Goal: Find contact information: Obtain details needed to contact an individual or organization

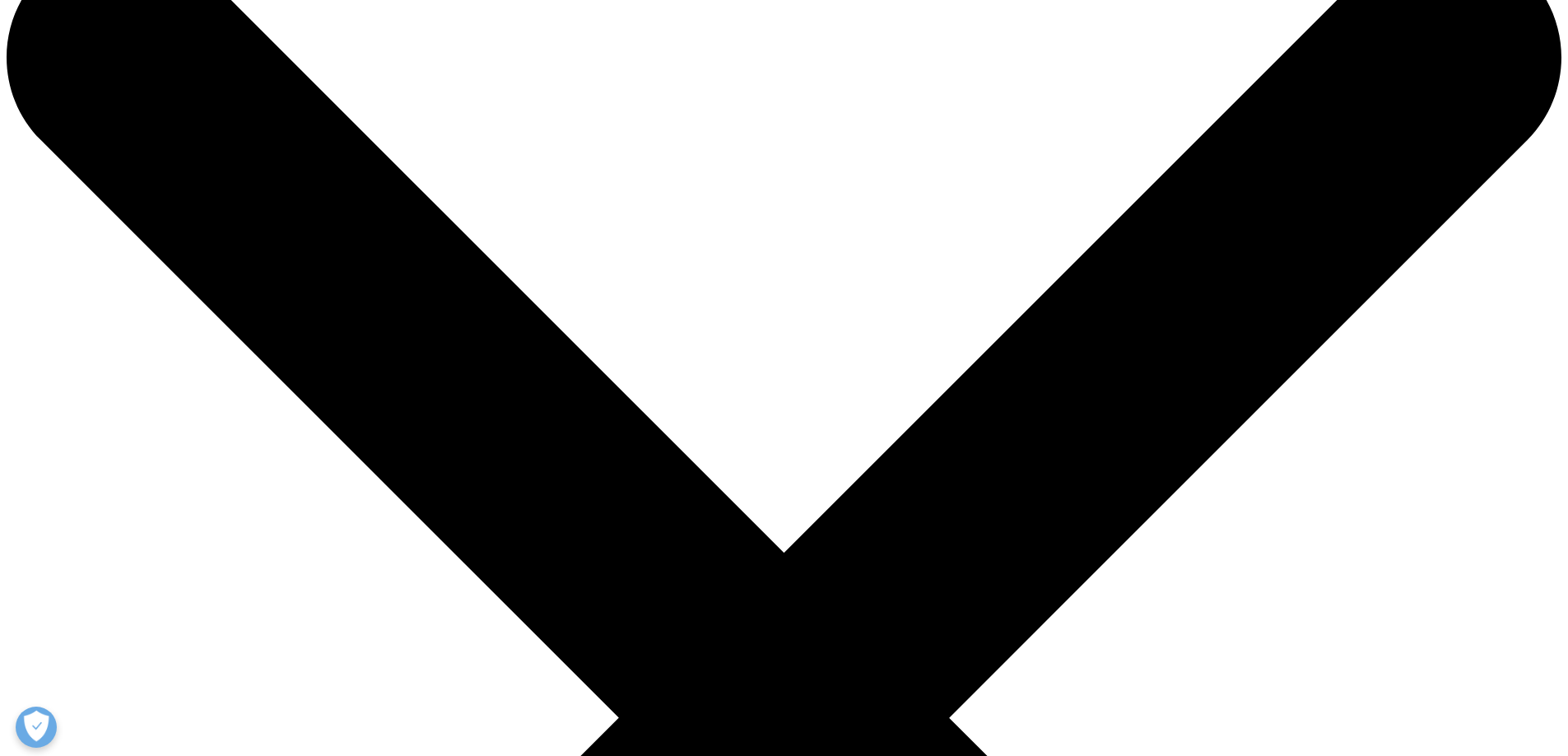
scroll to position [83, 0]
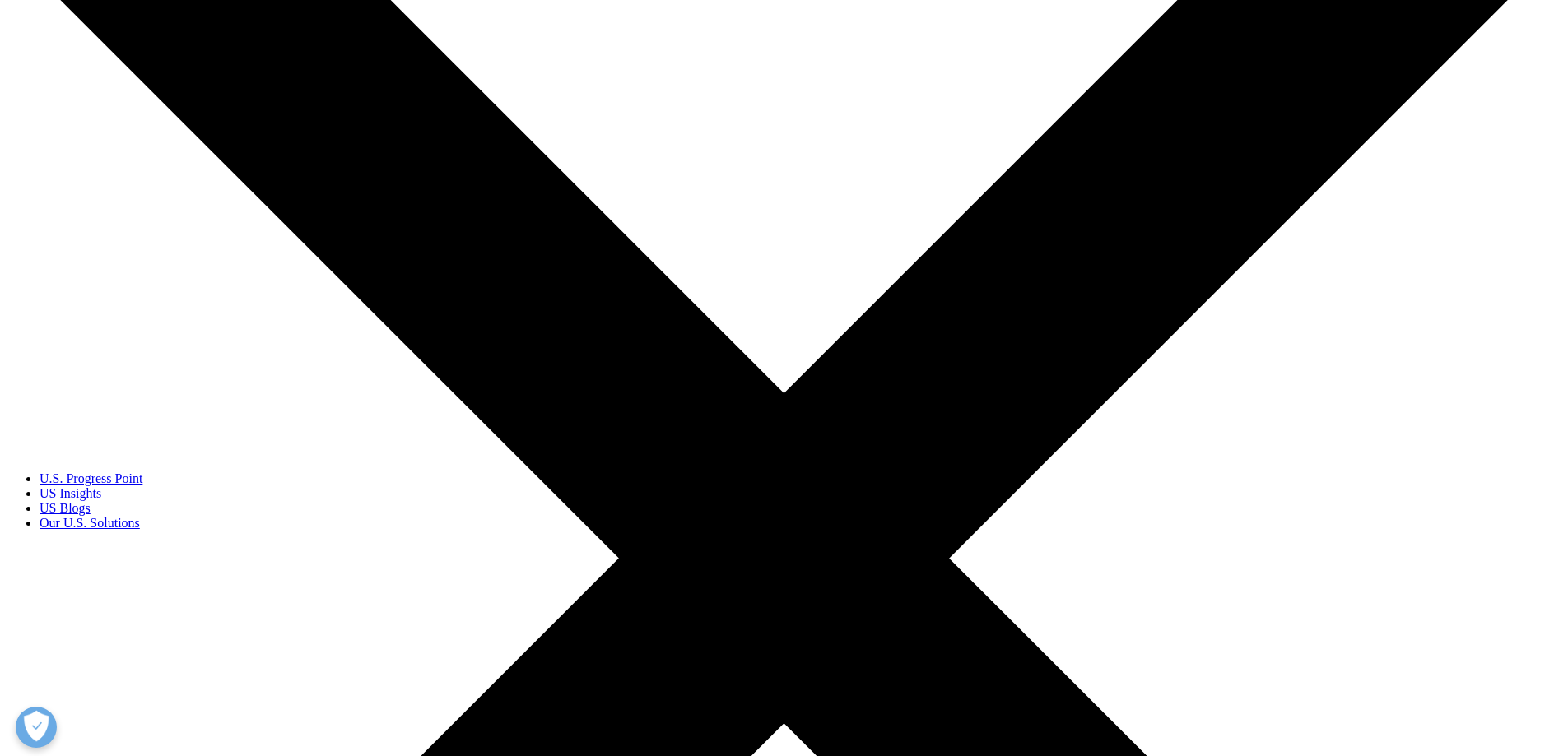
scroll to position [247, 0]
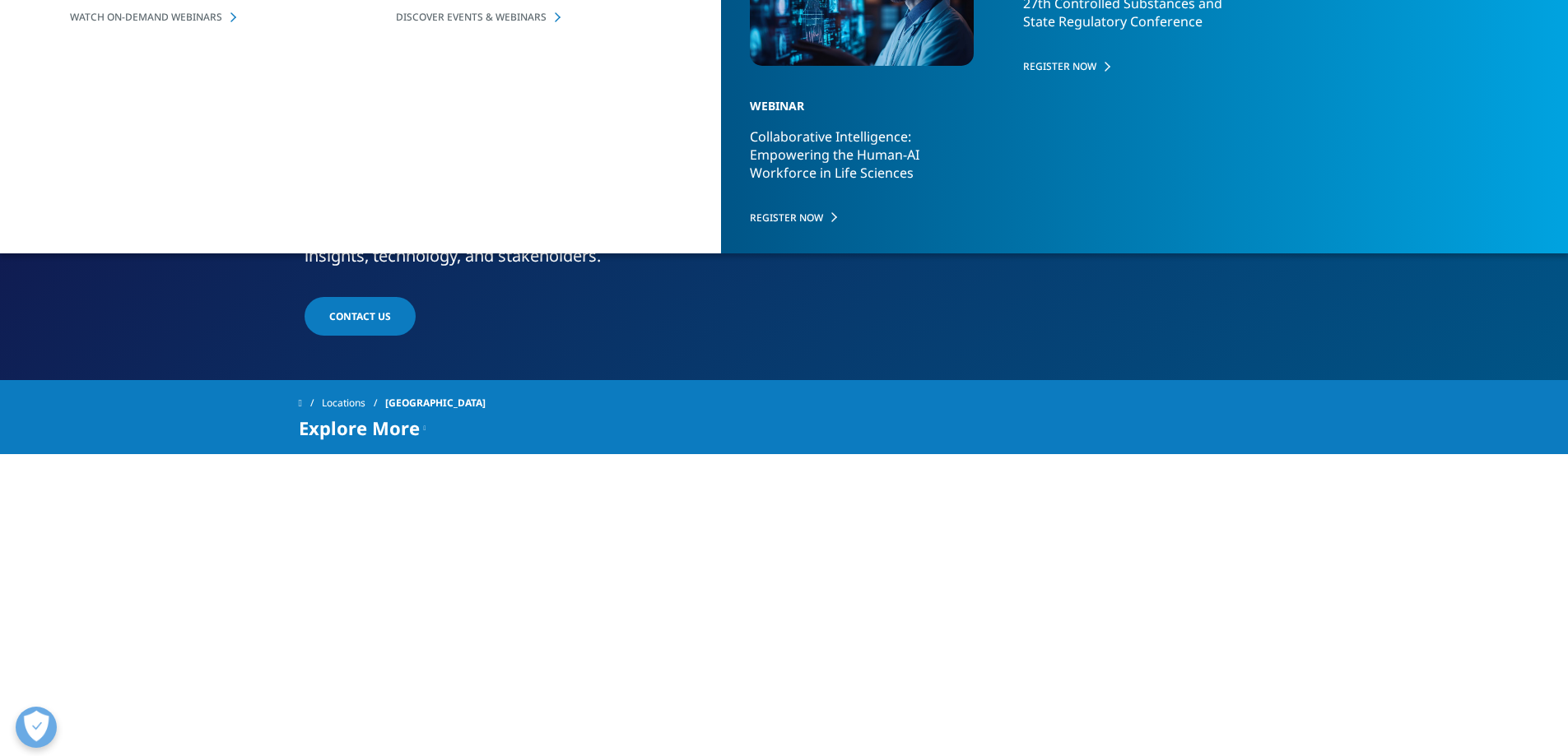
click at [365, 314] on span "Contact Us" at bounding box center [360, 316] width 62 height 14
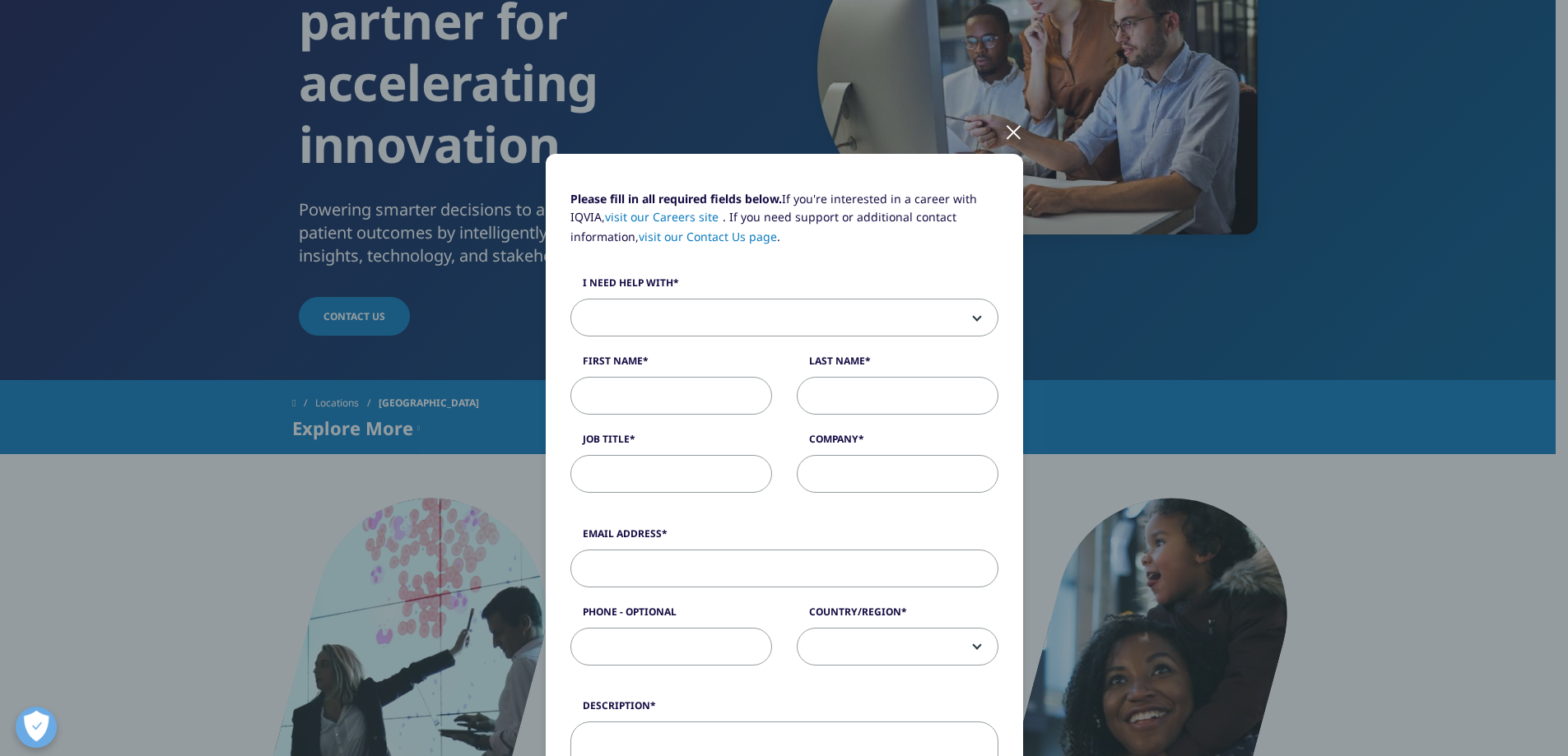
click at [1007, 131] on div at bounding box center [1013, 131] width 19 height 46
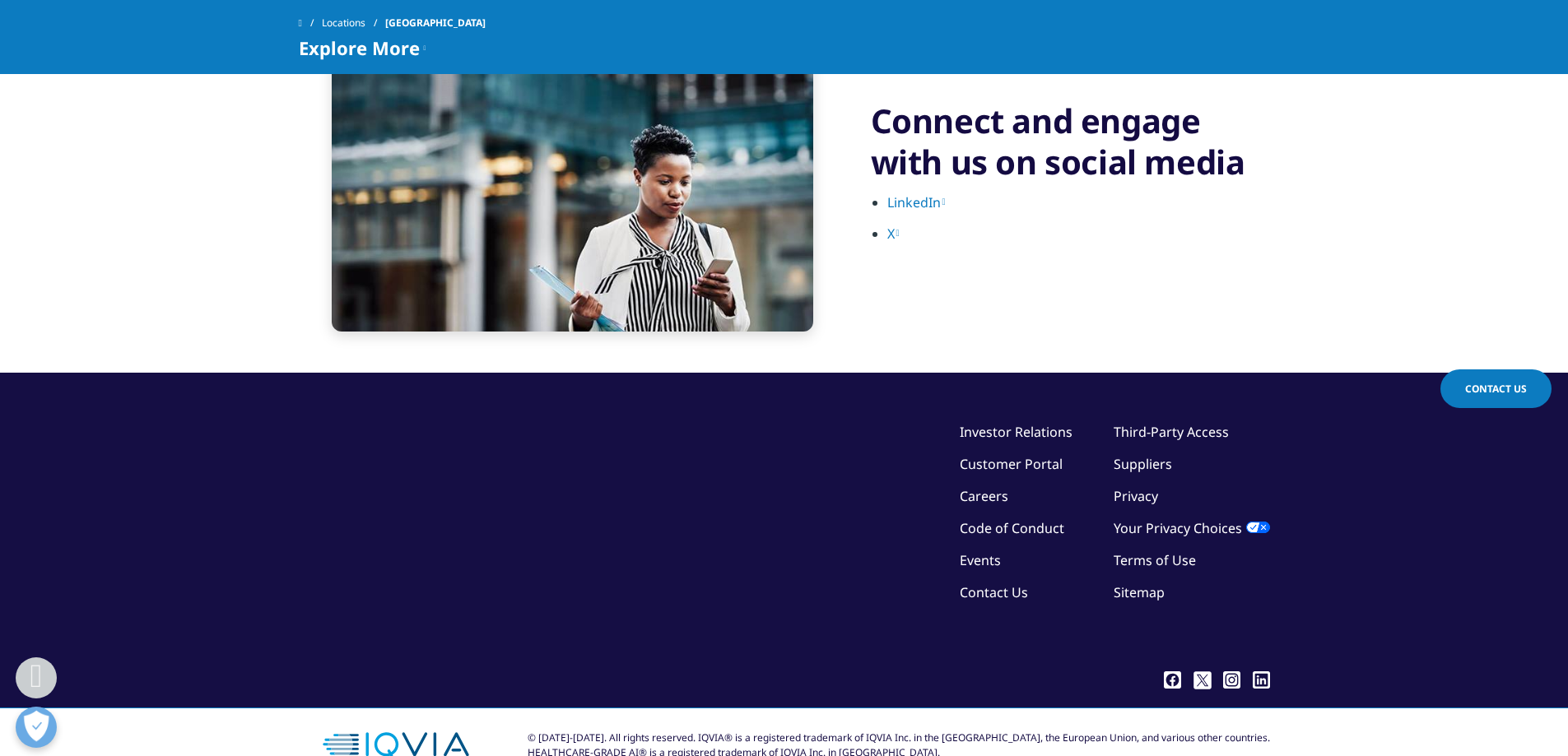
scroll to position [3616, 0]
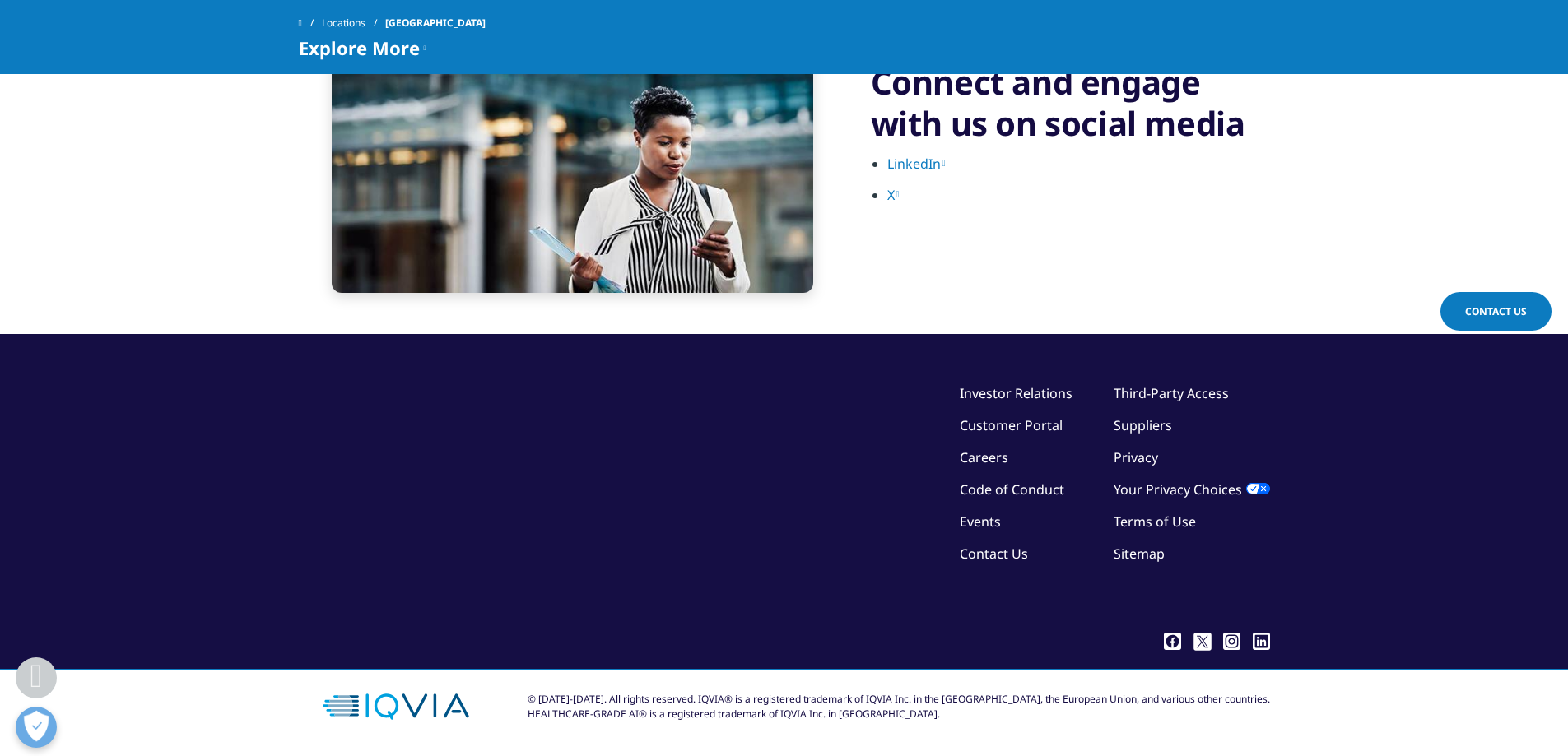
click at [1003, 560] on link "Contact Us" at bounding box center [994, 554] width 68 height 18
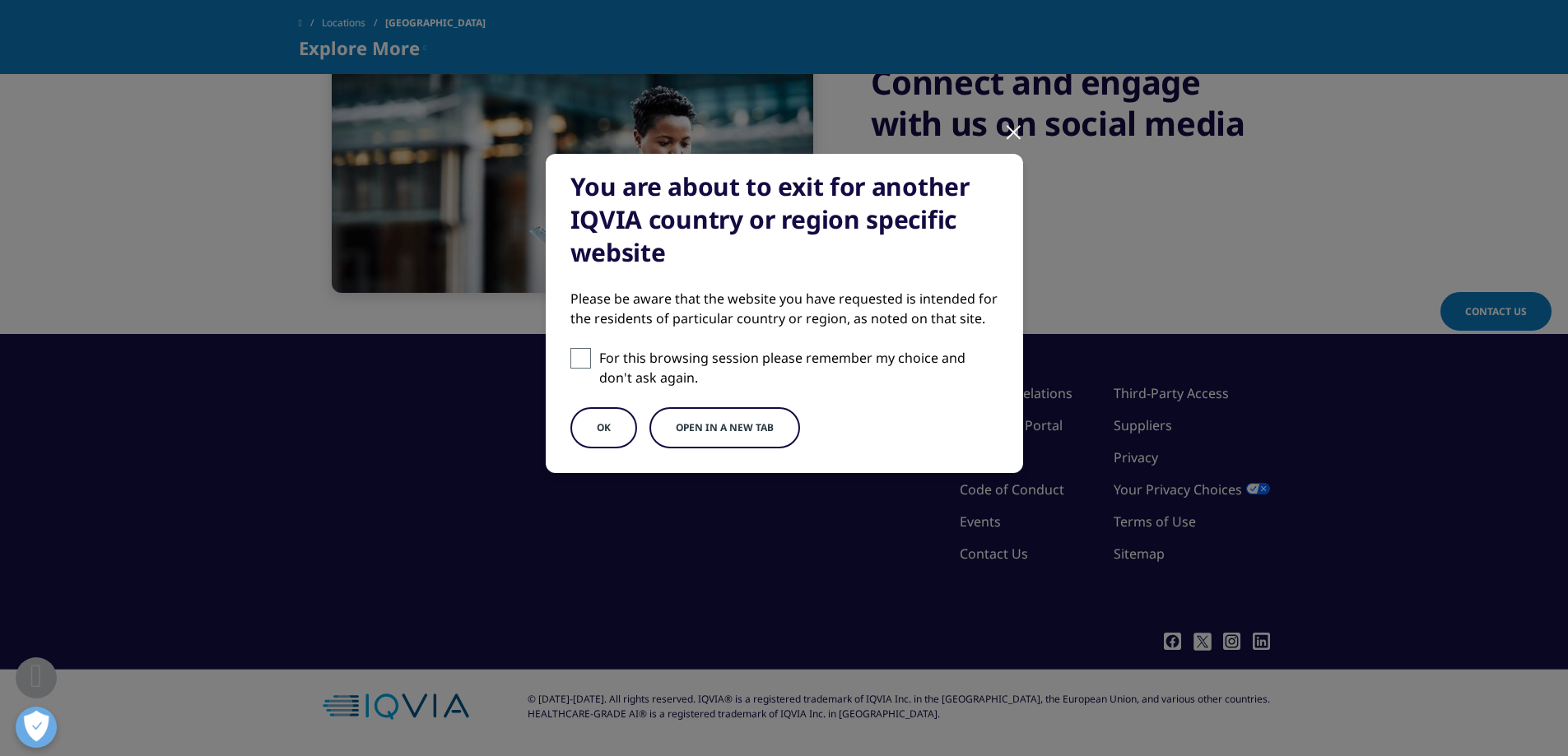
click at [684, 422] on button "Open in a new tab" at bounding box center [725, 427] width 151 height 41
